Goal: Check status: Check status

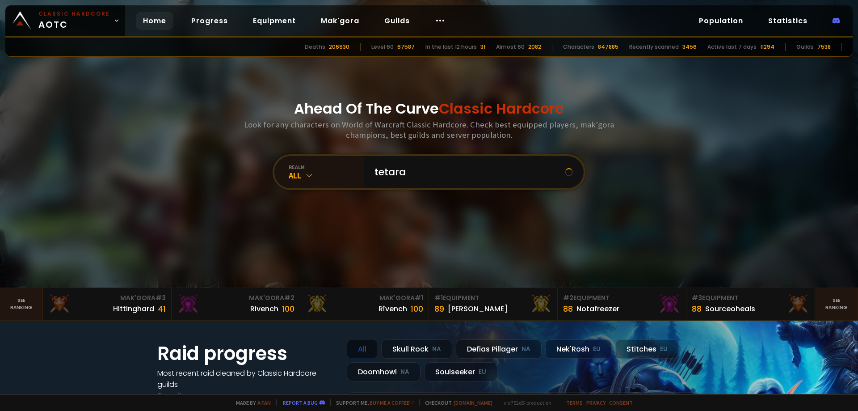
type input "tetaras"
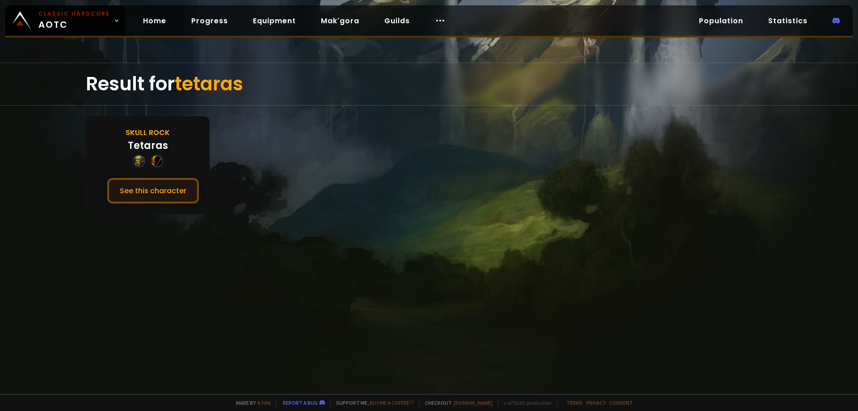
click at [175, 194] on button "See this character" at bounding box center [153, 190] width 92 height 25
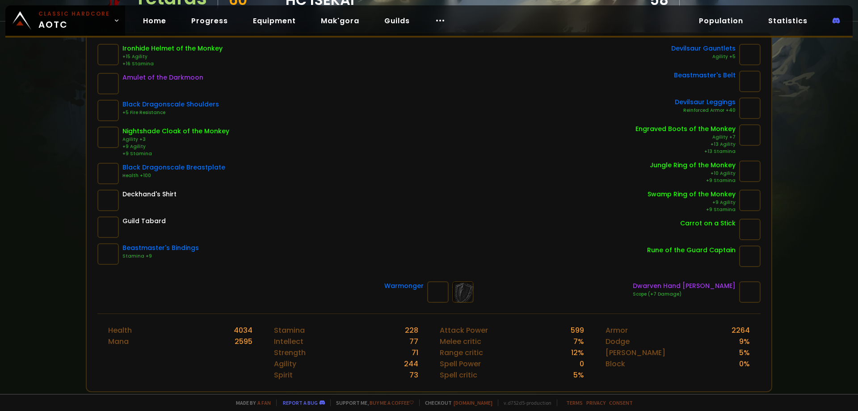
scroll to position [134, 0]
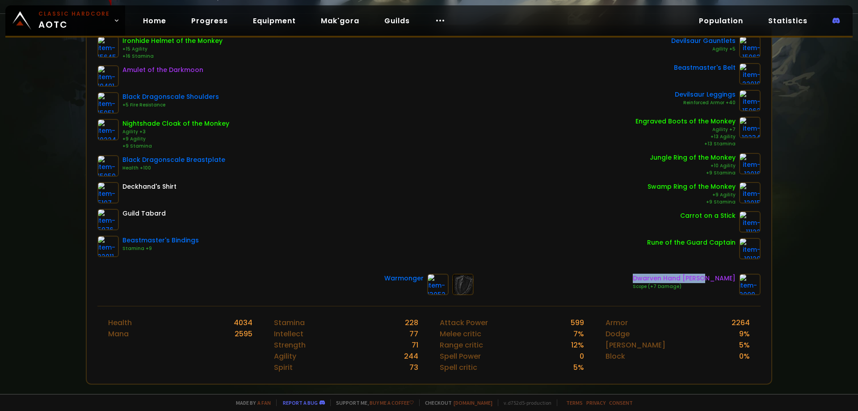
drag, startPoint x: 729, startPoint y: 278, endPoint x: 657, endPoint y: 281, distance: 71.6
click at [657, 281] on div "Dwarven Hand [PERSON_NAME]" at bounding box center [684, 278] width 103 height 9
copy div "Dwarven Hand [PERSON_NAME]"
